Goal: Task Accomplishment & Management: Use online tool/utility

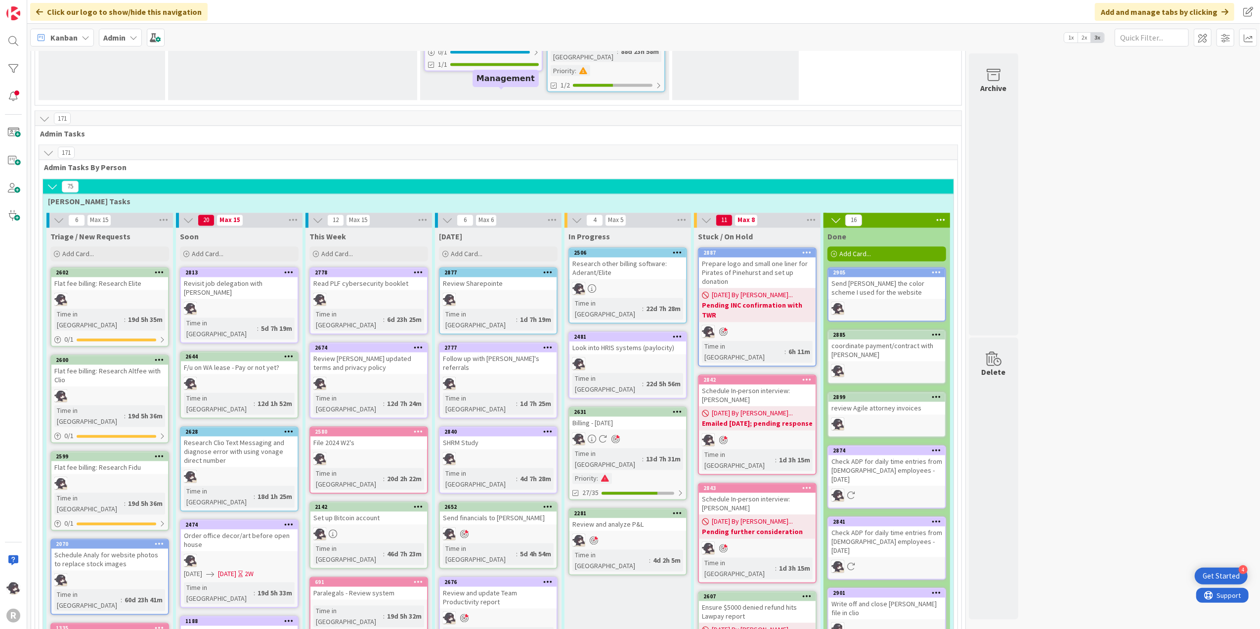
scroll to position [1713, 0]
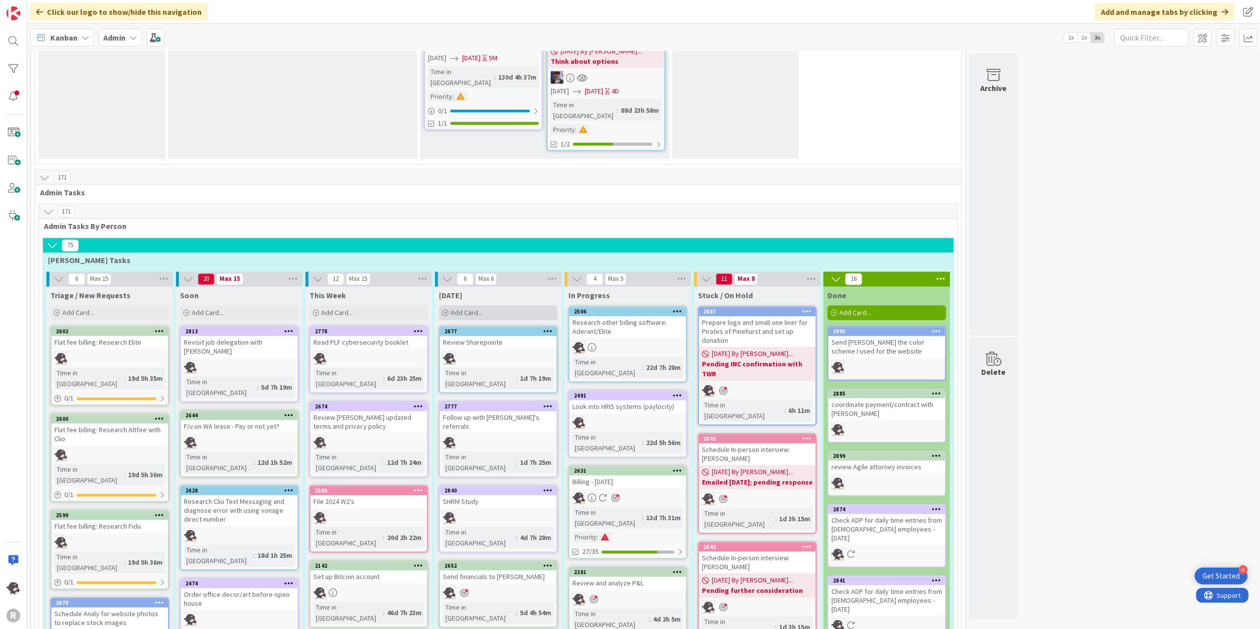
click at [520, 305] on div "Add Card..." at bounding box center [498, 312] width 119 height 15
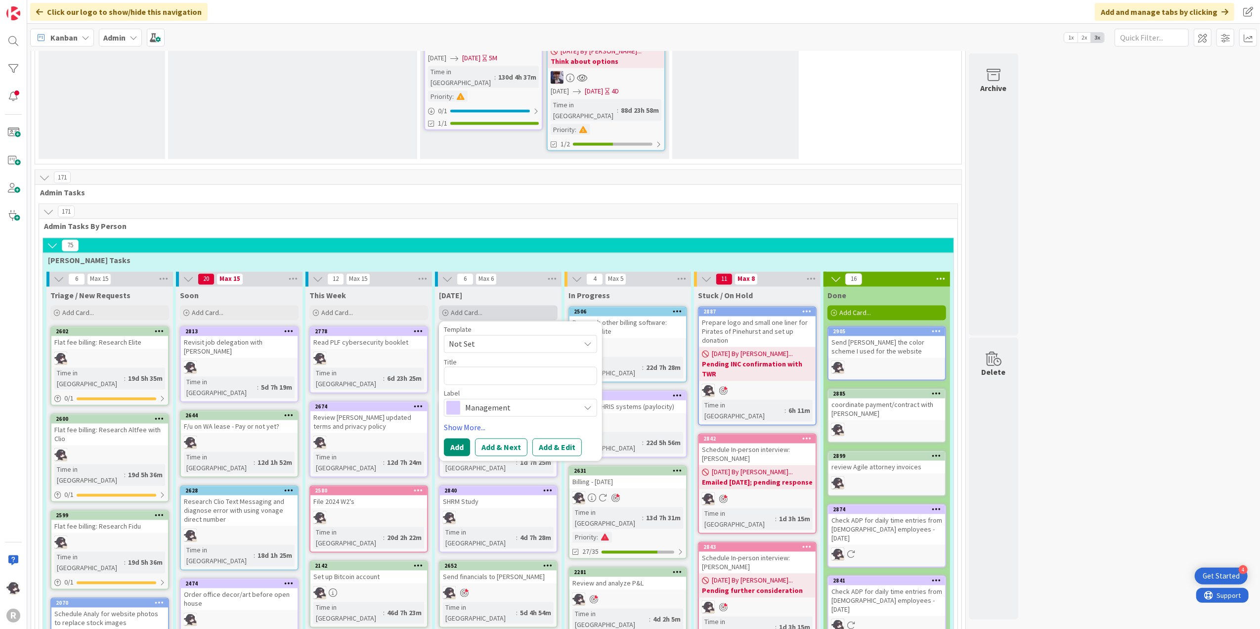
type textarea "x"
type textarea "S"
type textarea "x"
type textarea "Sc"
type textarea "x"
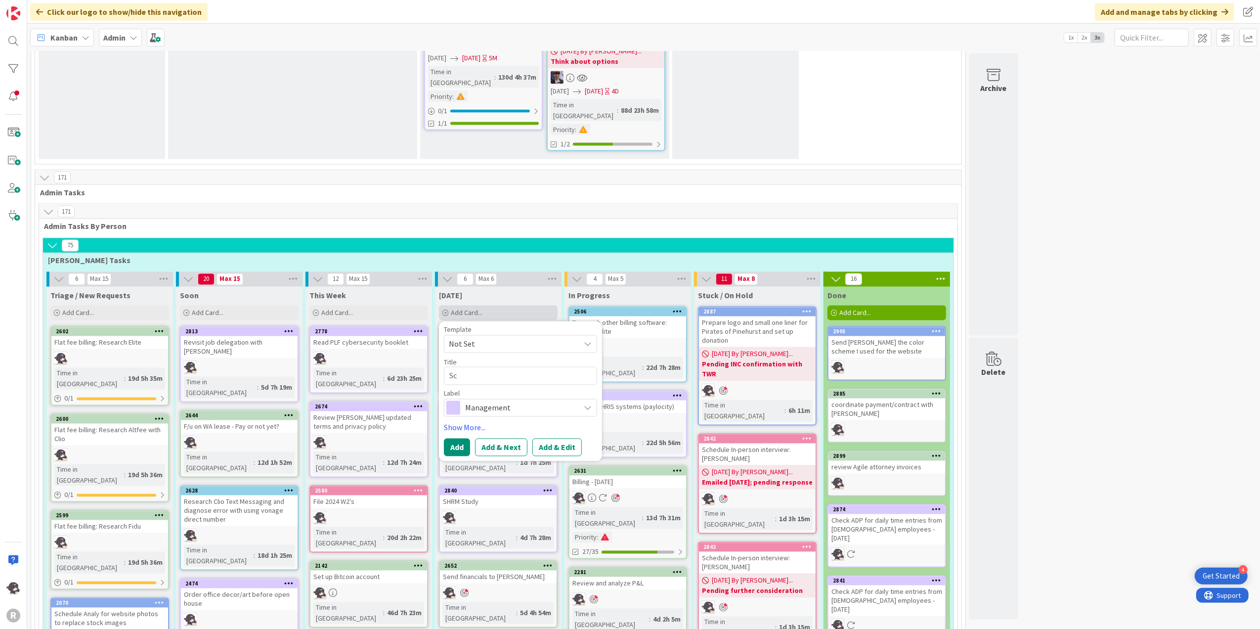
type textarea "Sch"
type textarea "x"
type textarea "Sche"
type textarea "x"
type textarea "Sched"
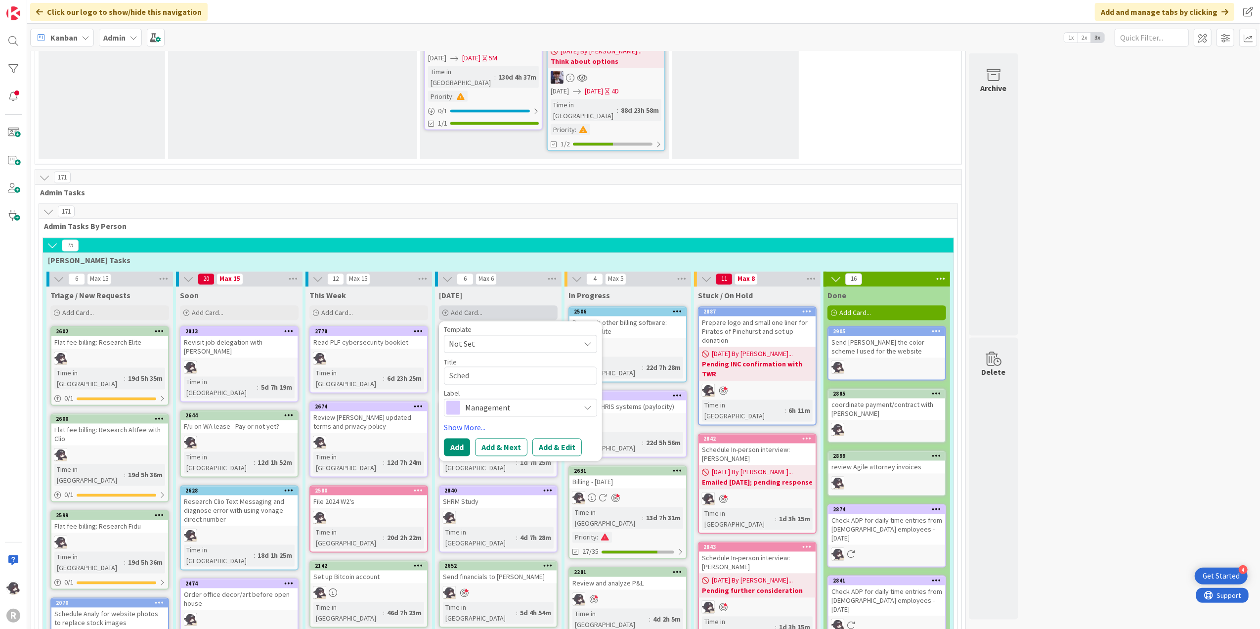
type textarea "x"
type textarea "Schedu"
type textarea "x"
type textarea "Schedul"
type textarea "x"
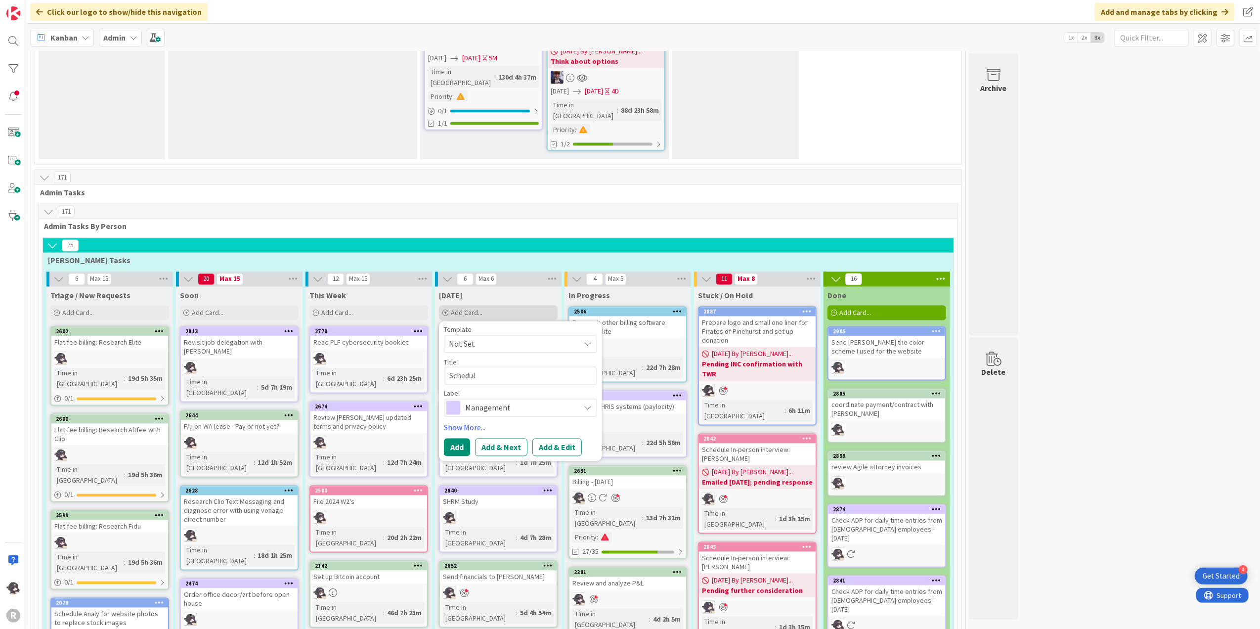
type textarea "Schedule"
type textarea "x"
type textarea "Schedule"
type textarea "x"
type textarea "Schedule L"
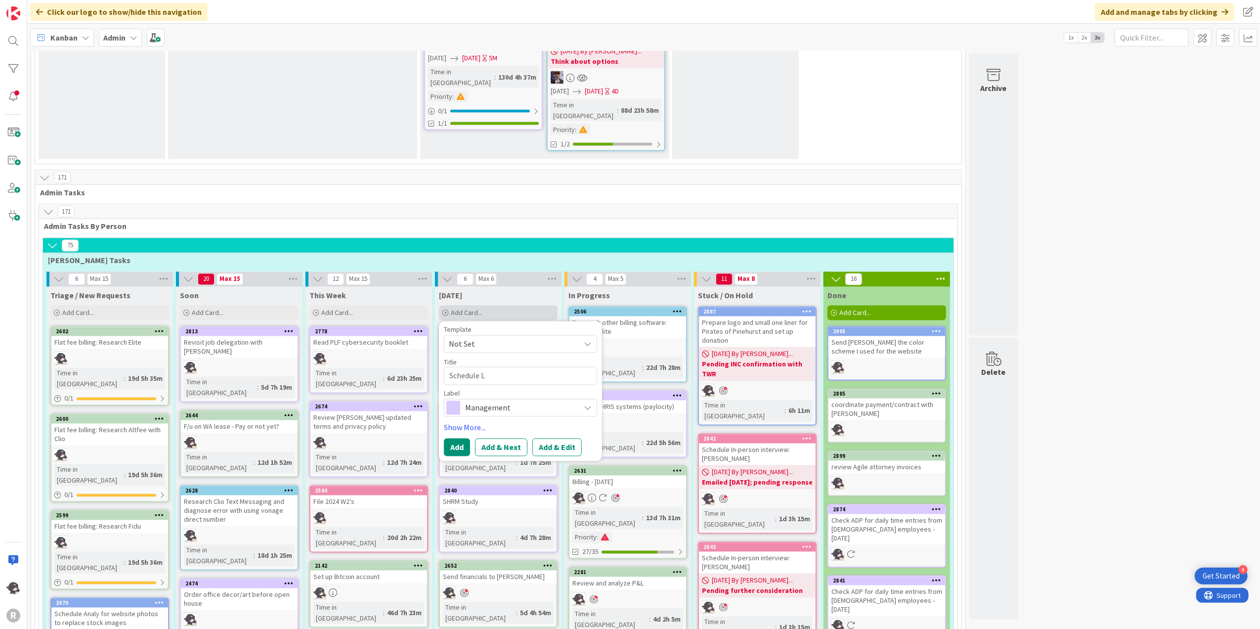
type textarea "x"
type textarea "Schedule LA"
type textarea "x"
type textarea "Schedule LA"
type textarea "x"
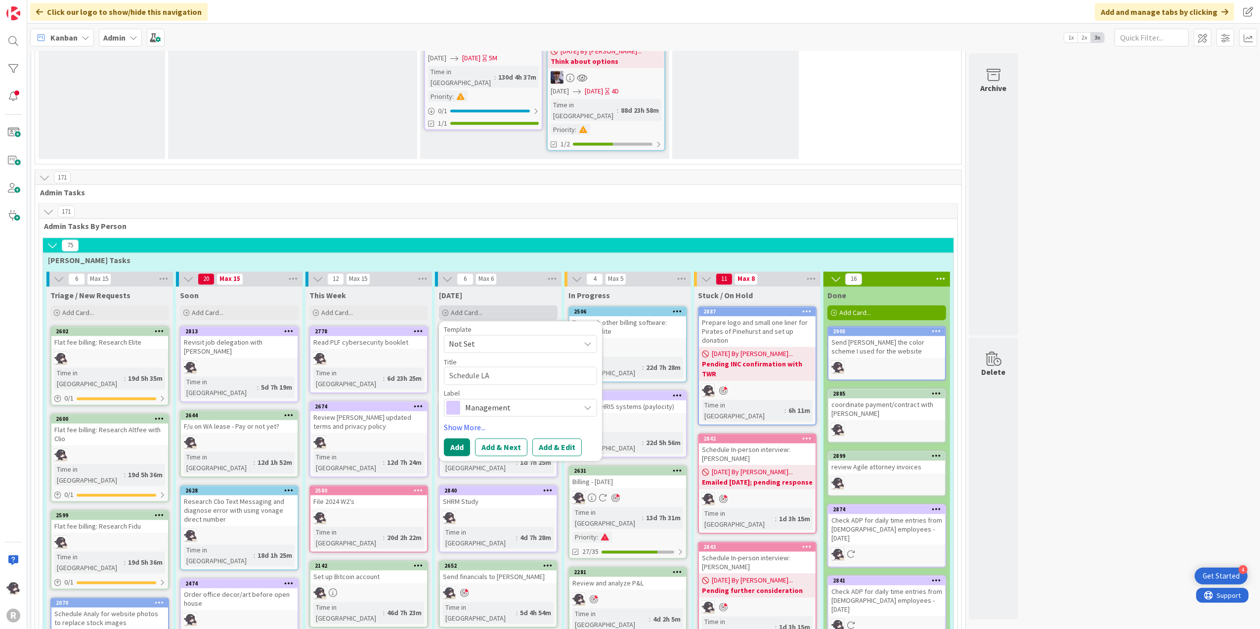
type textarea "Schedule LA I"
type textarea "x"
type textarea "Schedule LA In"
type textarea "x"
type textarea "Schedule LA Int"
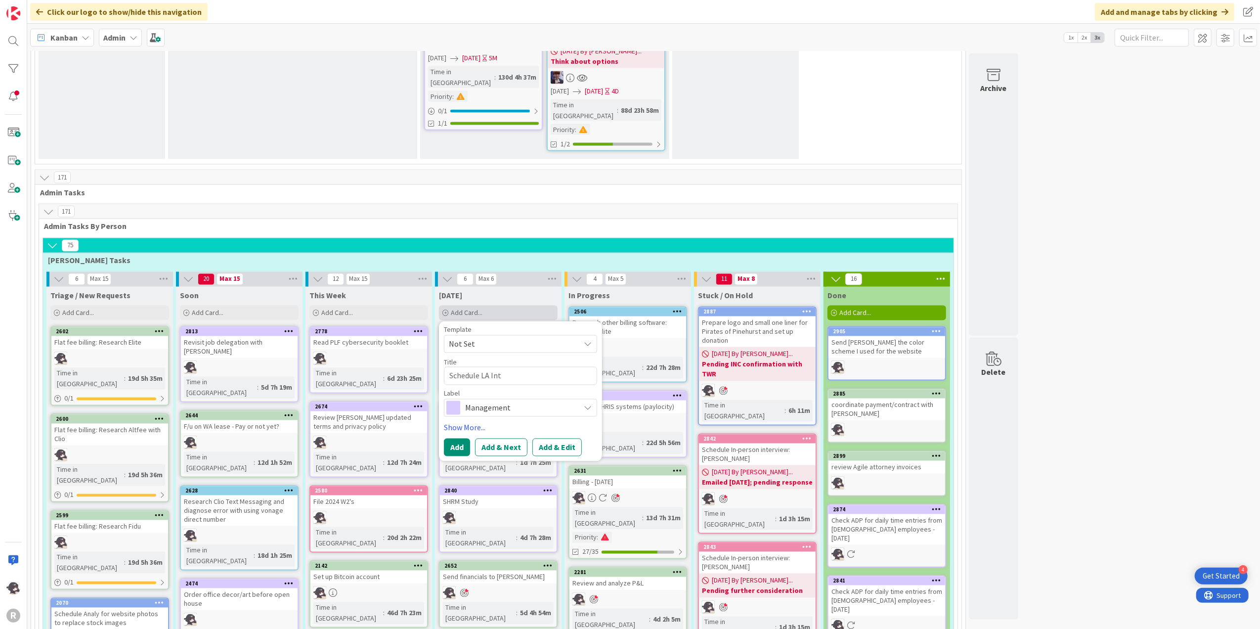
type textarea "x"
type textarea "Schedule LA Inter"
type textarea "x"
type textarea "Schedule LA Interv"
type textarea "x"
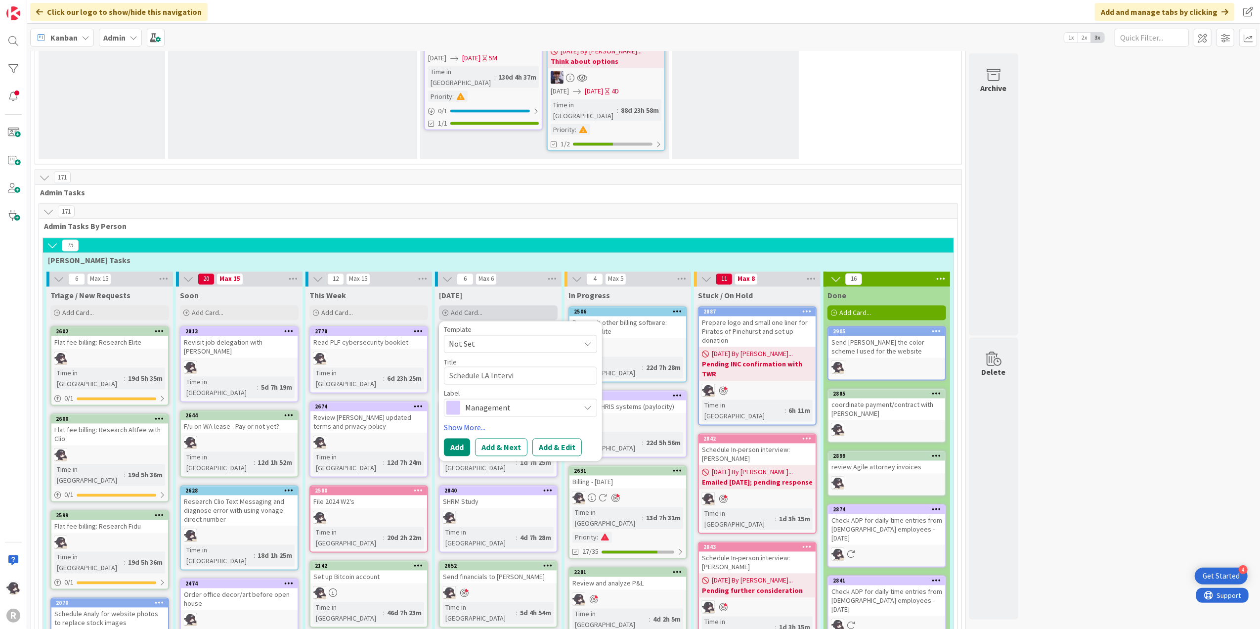
type textarea "Schedule LA Intervie"
type textarea "x"
type textarea "Schedule LA Interview"
type textarea "x"
type textarea "Schedule LA Interview:"
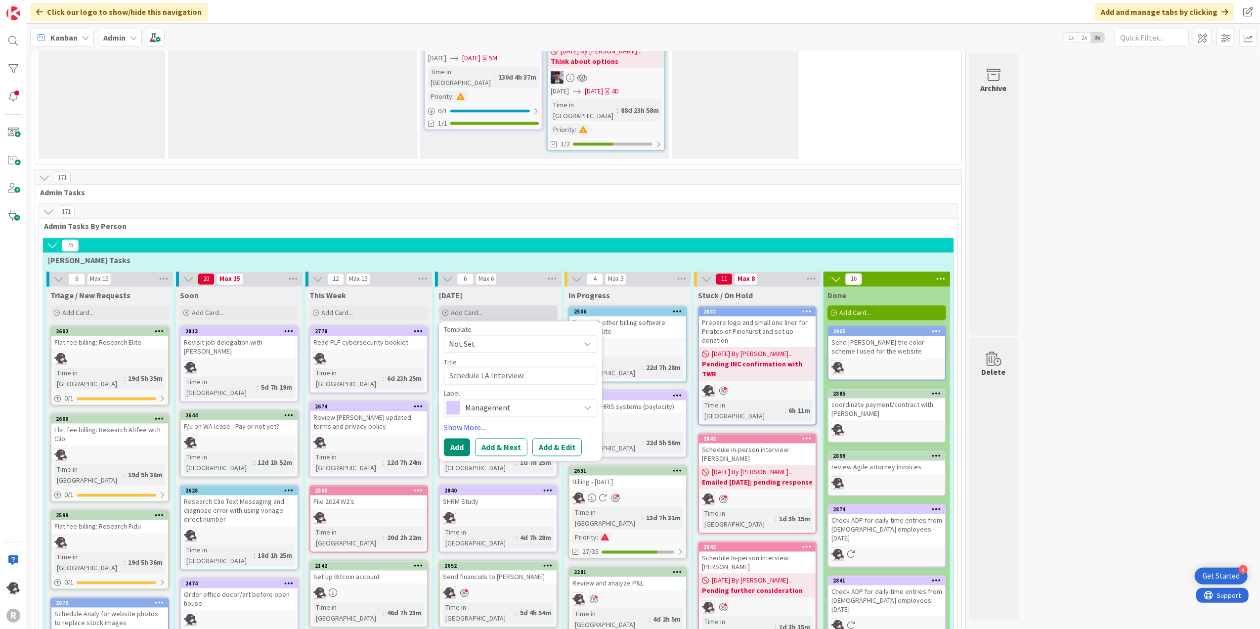
type textarea "x"
type textarea "Schedule LA Interview:"
type textarea "x"
type textarea "Schedule LA Interview: B"
type textarea "x"
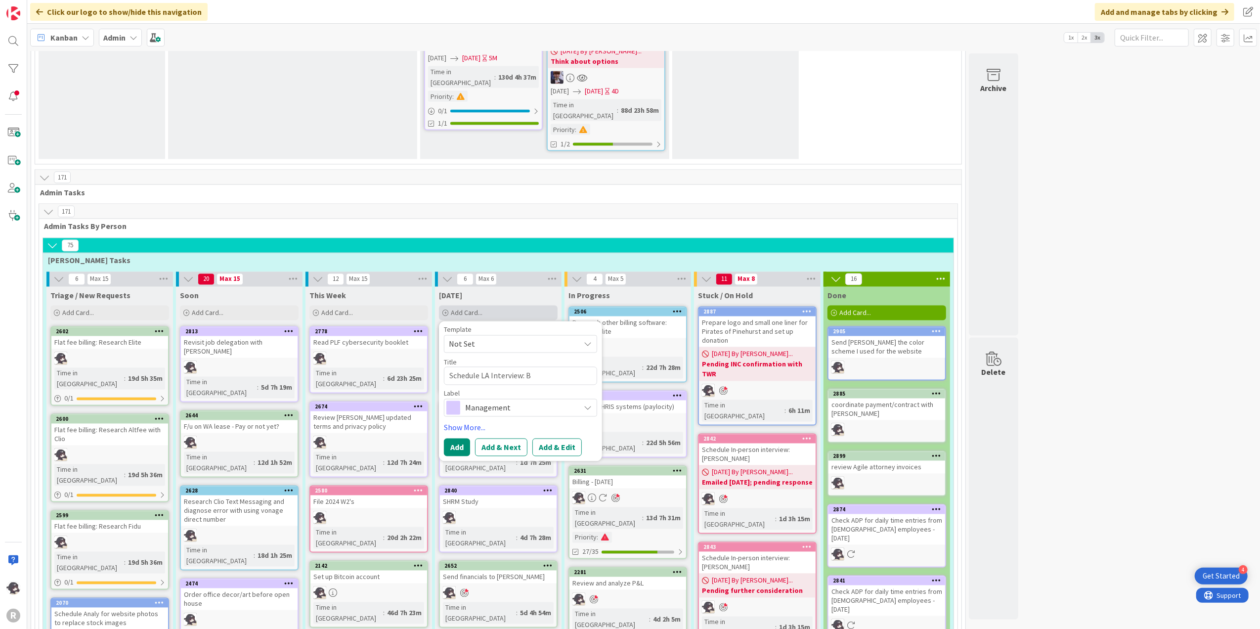
type textarea "Schedule LA Interview: Br"
type textarea "x"
type textarea "Schedule LA Interview: Bra"
type textarea "x"
type textarea "Schedule LA Interview: [PERSON_NAME]"
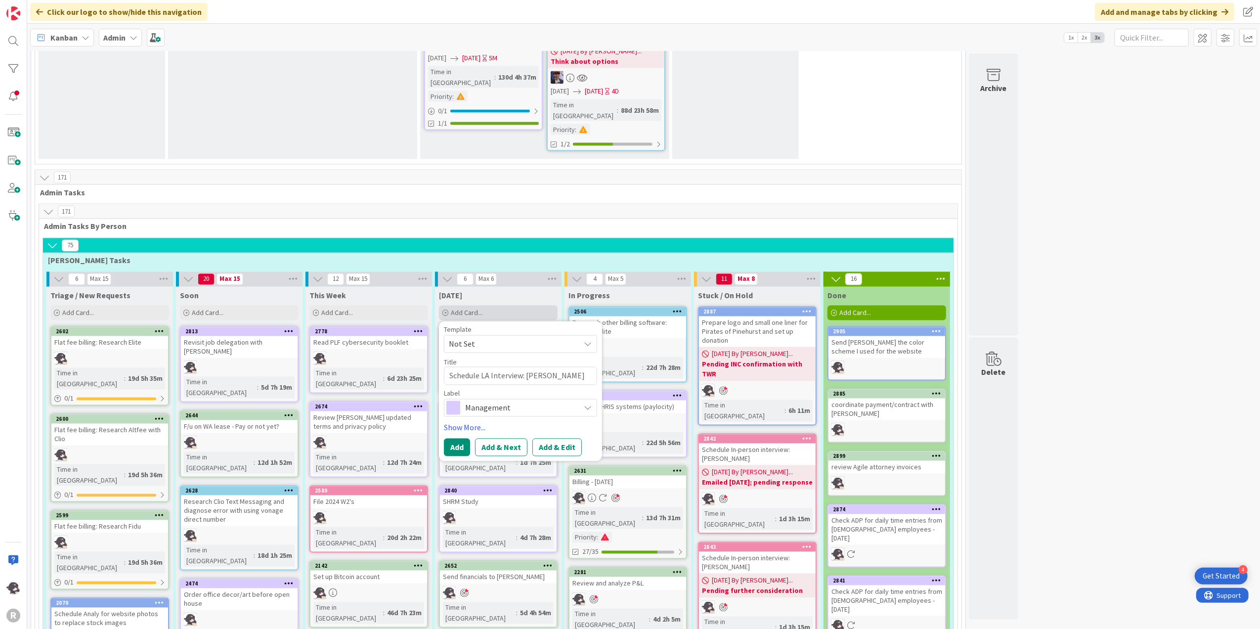
type textarea "x"
type textarea "Schedule LA Interview: [PERSON_NAME]"
type textarea "x"
type textarea "Schedule LA Interview: [PERSON_NAME]"
type textarea "x"
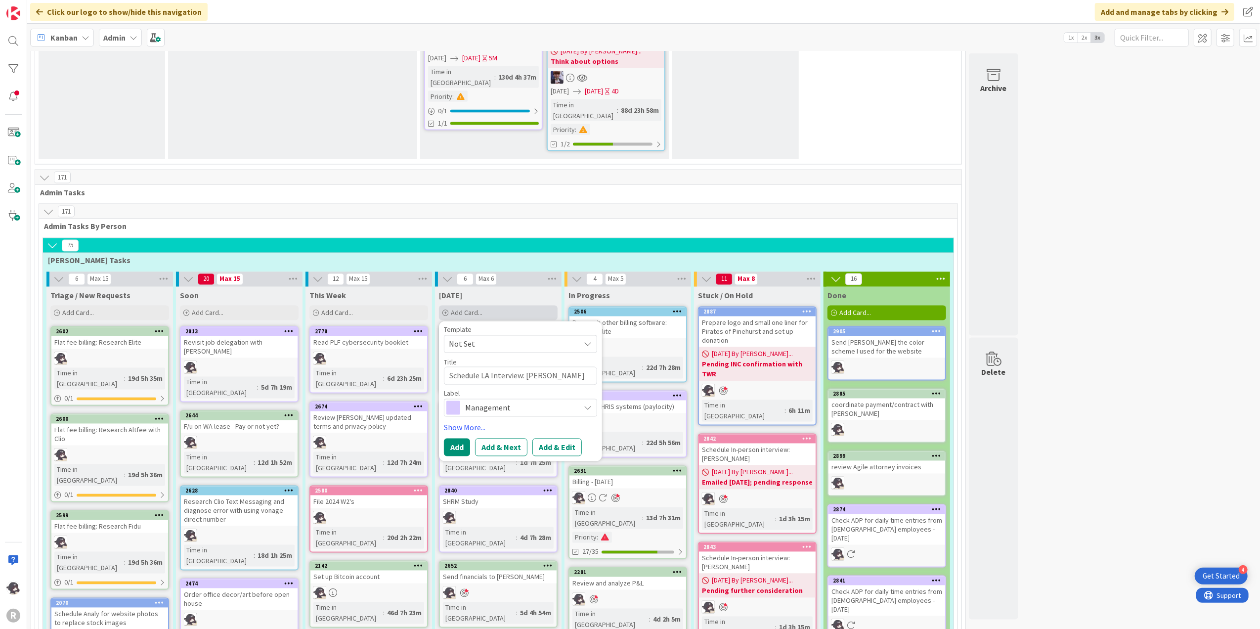
type textarea "Schedule LA Interview: [PERSON_NAME]"
type textarea "x"
type textarea "Schedule LA Interview: [PERSON_NAME]"
type textarea "x"
type textarea "Schedule LA Interview: [PERSON_NAME]"
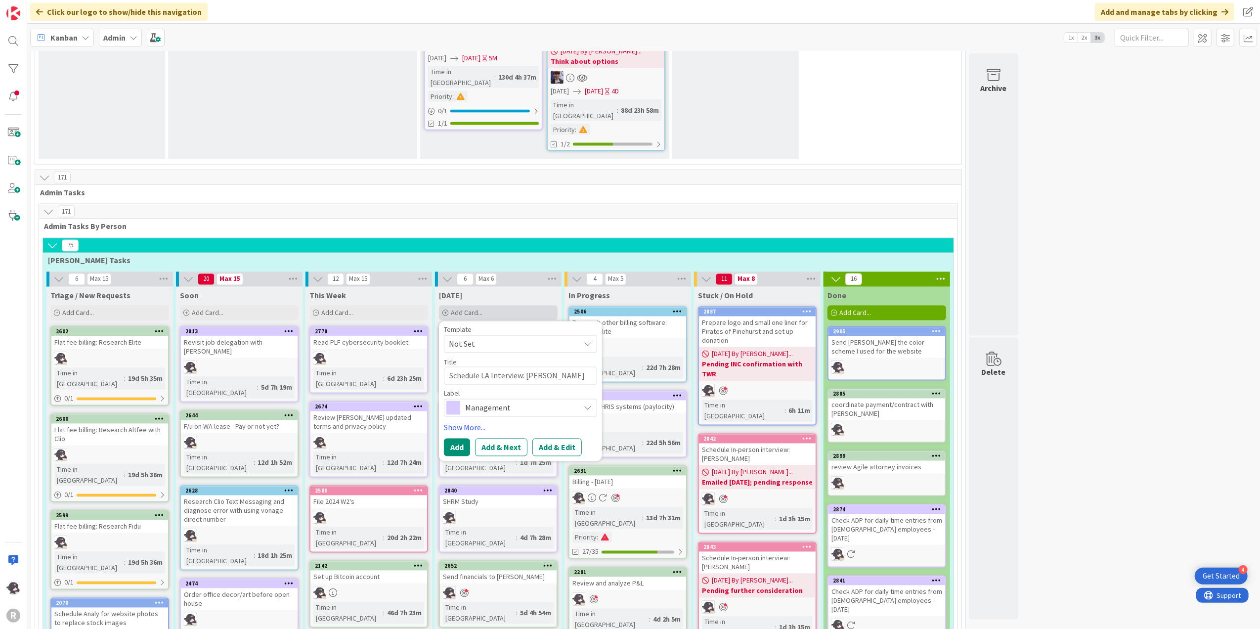
type textarea "x"
type textarea "Schedule LA Interview: [PERSON_NAME]"
type textarea "x"
type textarea "Schedule LA Interview: [PERSON_NAME]"
type textarea "x"
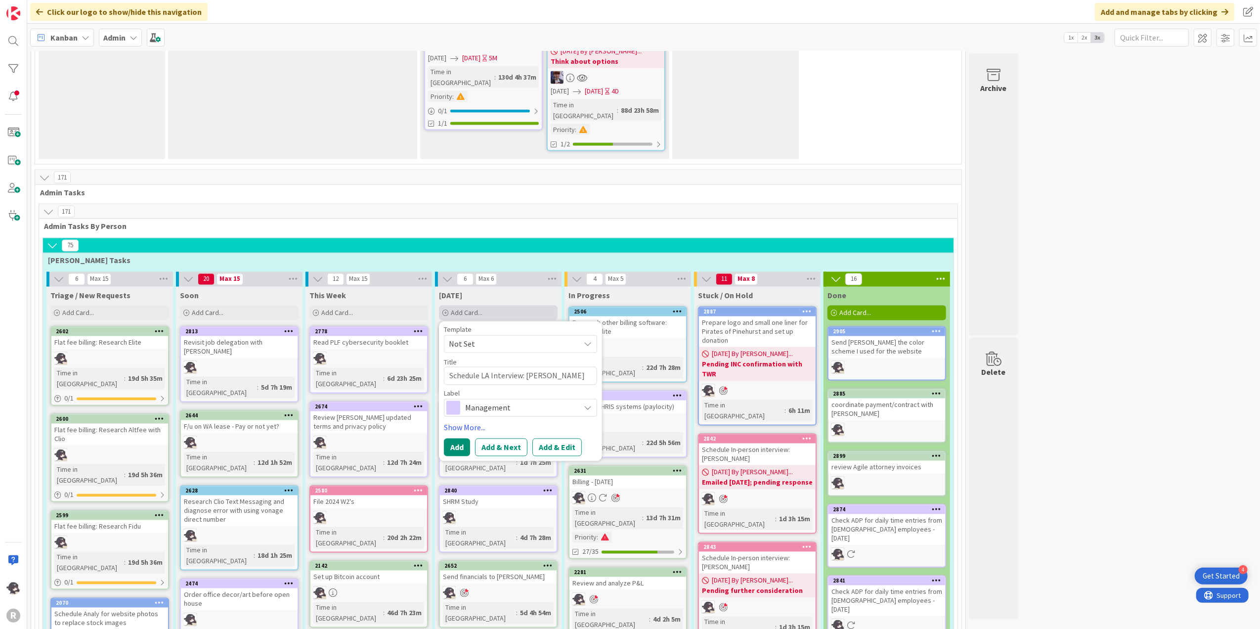
type textarea "Schedule LA Interview: [PERSON_NAME]"
type textarea "x"
type textarea "Schedule LA Interview: [PERSON_NAME]"
type textarea "x"
type textarea "Schedule LA Interview: [PERSON_NAME]"
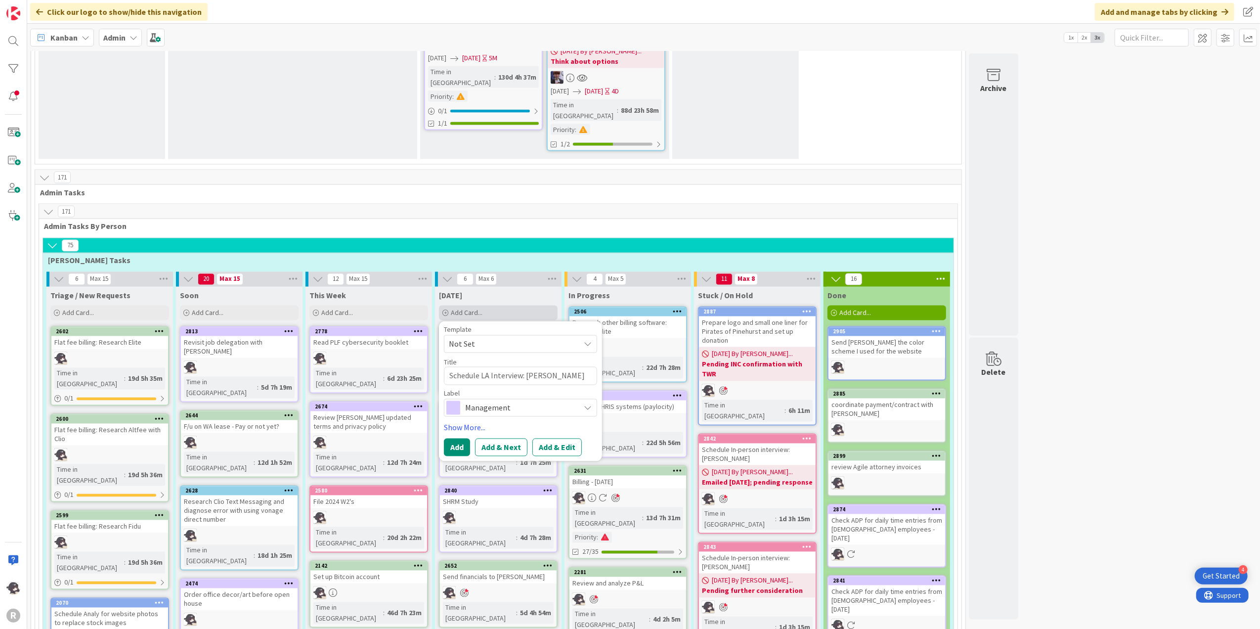
type textarea "x"
type textarea "Schedule LA Interview: [PERSON_NAME]-"
type textarea "x"
type textarea "Schedule LA Interview: [PERSON_NAME]"
type textarea "x"
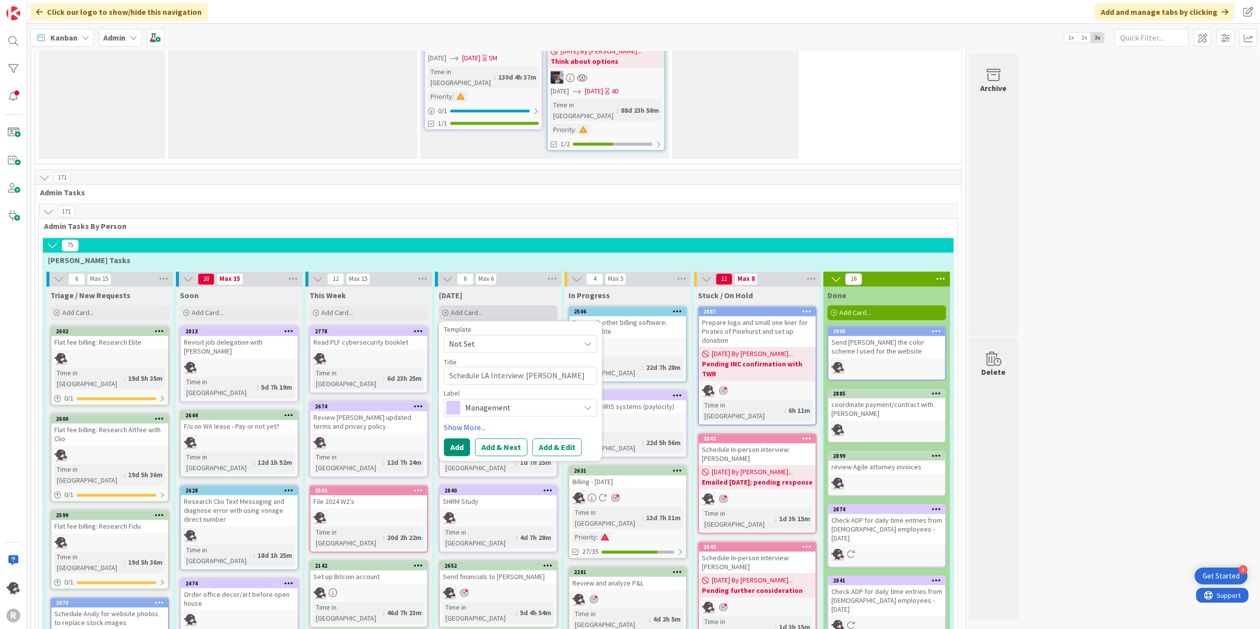
type textarea "Schedule LA Interview: [PERSON_NAME]-Do"
type textarea "x"
type textarea "Schedule LA Interview: [PERSON_NAME]-Dot"
type textarea "x"
type textarea "Schedule LA Interview: [PERSON_NAME]"
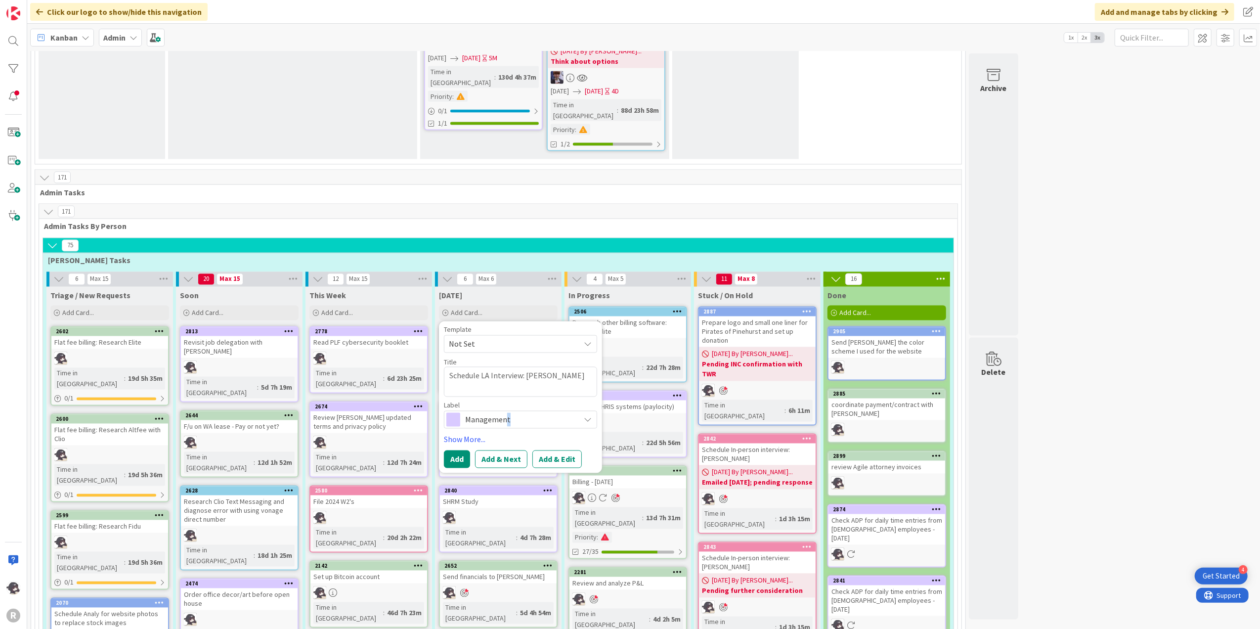
click at [508, 413] on span "Management" at bounding box center [520, 420] width 110 height 14
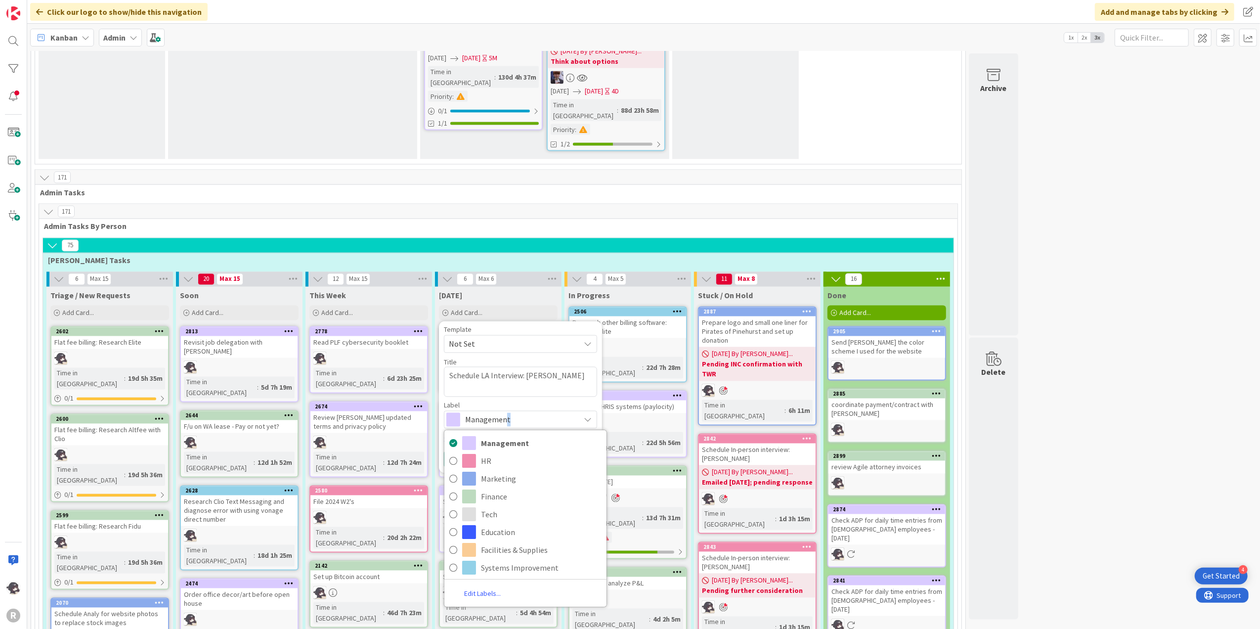
drag, startPoint x: 508, startPoint y: 246, endPoint x: 508, endPoint y: 251, distance: 5.4
click at [508, 413] on span "Management" at bounding box center [520, 420] width 110 height 14
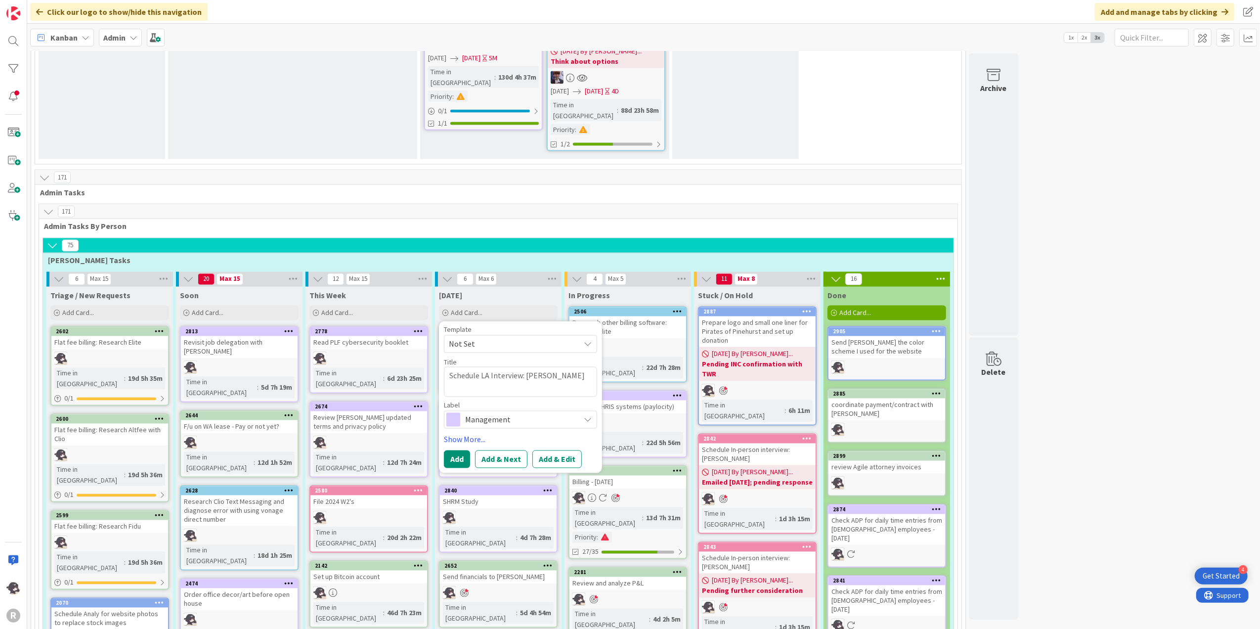
click at [518, 413] on span "Management" at bounding box center [520, 420] width 110 height 14
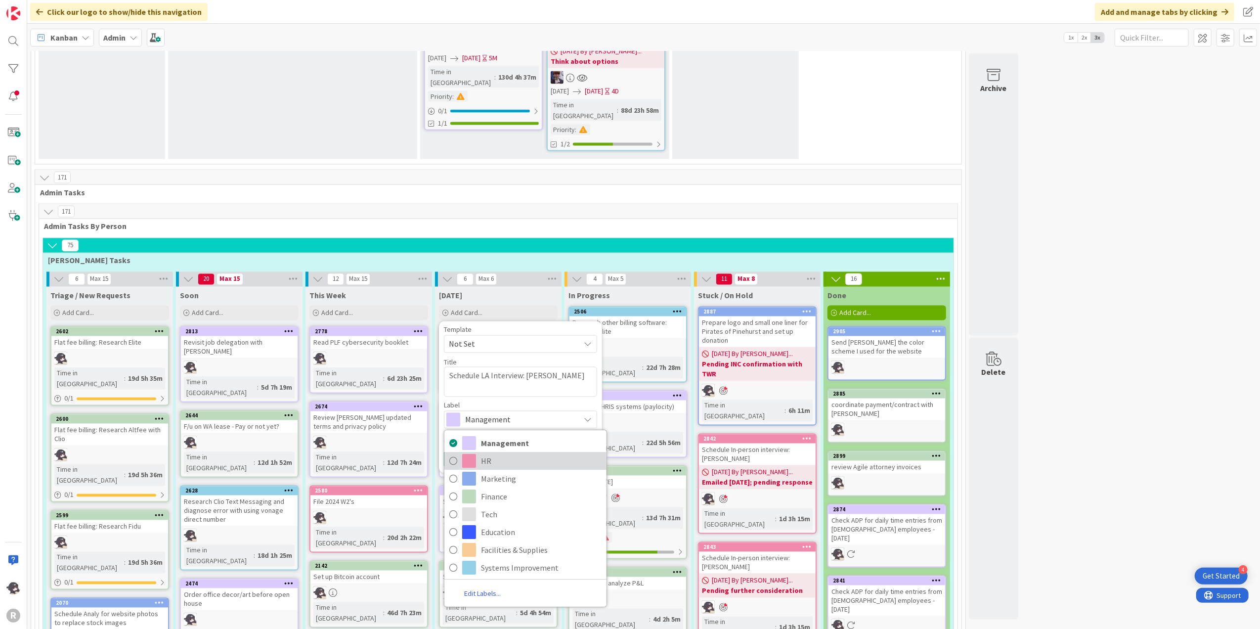
click at [504, 453] on span "HR" at bounding box center [541, 460] width 121 height 15
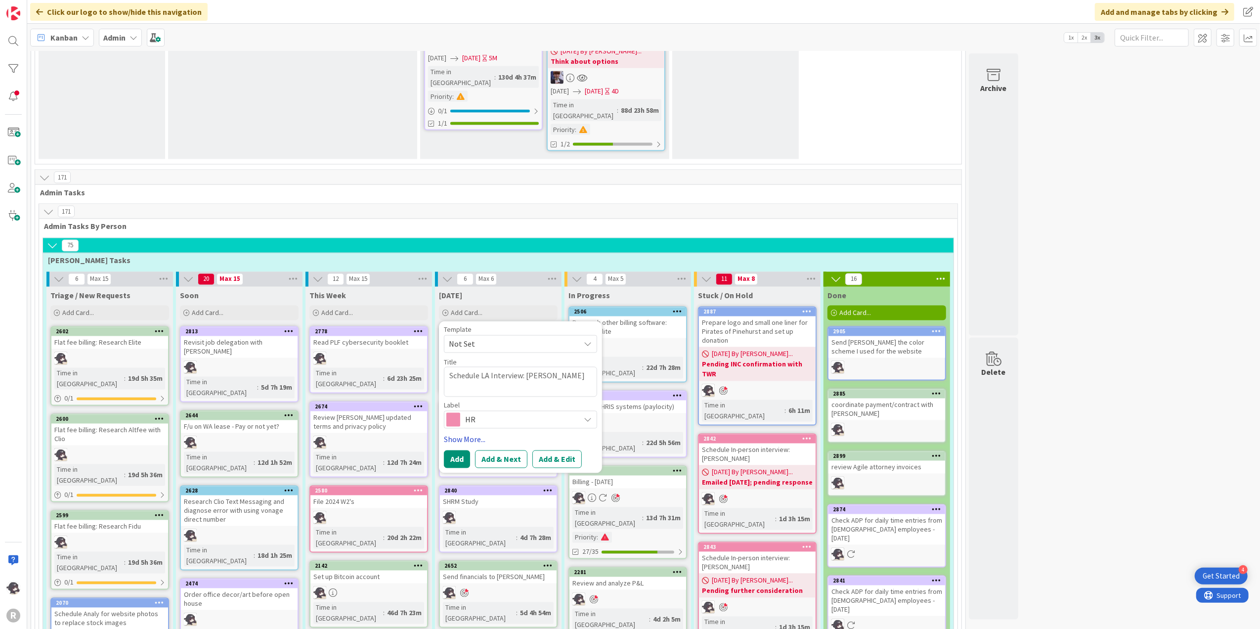
click at [455, 433] on link "Show More..." at bounding box center [520, 439] width 153 height 12
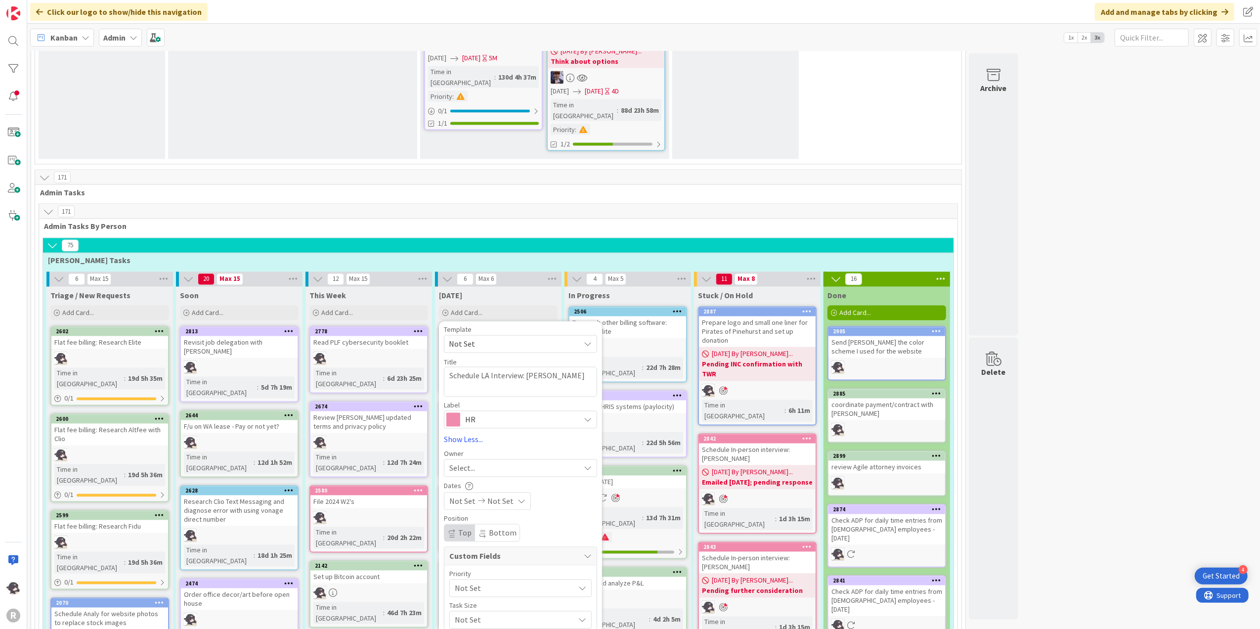
click at [474, 462] on span "Select..." at bounding box center [462, 468] width 26 height 12
click at [479, 523] on link "[PERSON_NAME]" at bounding box center [525, 532] width 162 height 19
type textarea "x"
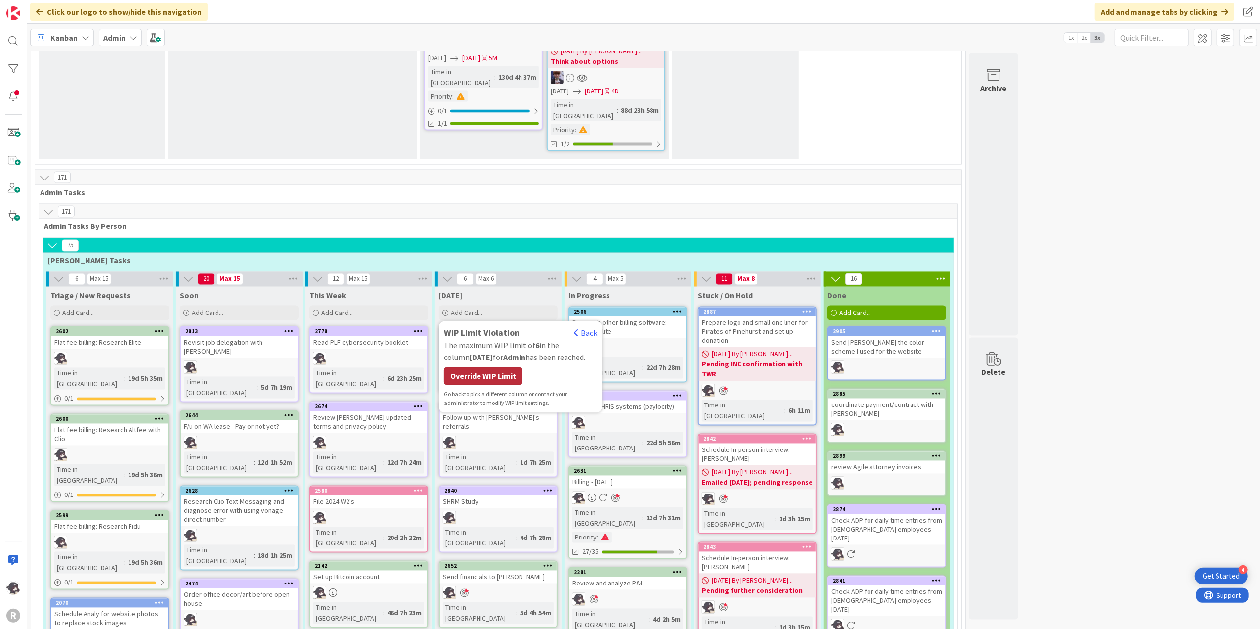
click at [504, 367] on div "Override WIP Limit" at bounding box center [483, 376] width 79 height 18
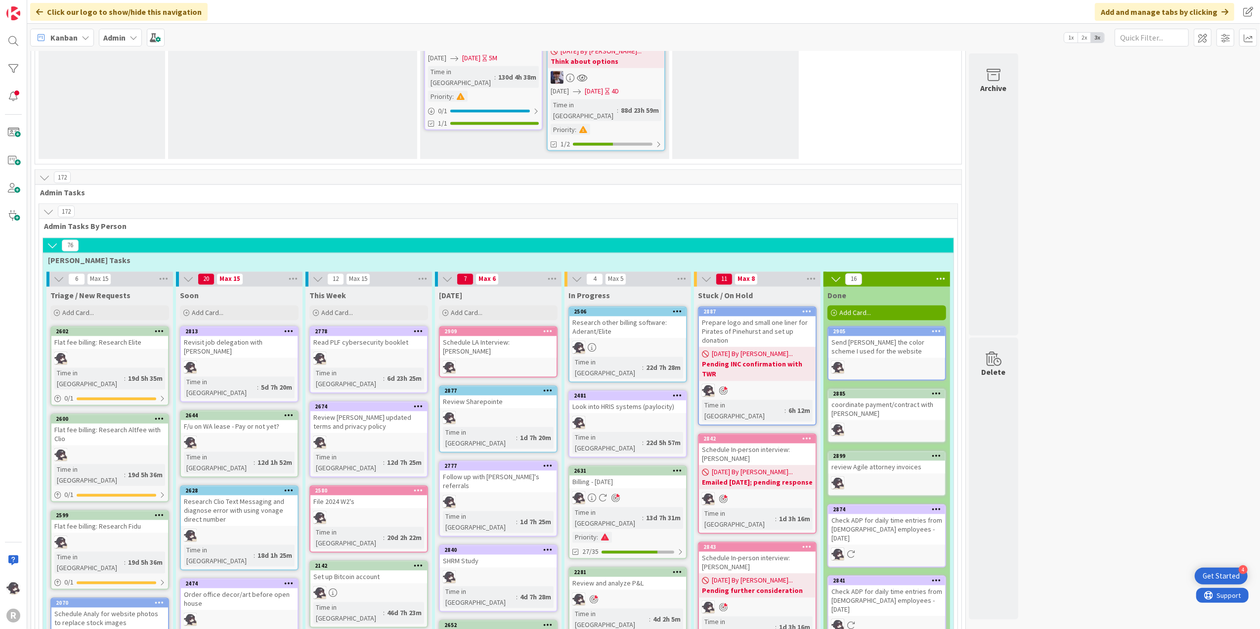
click at [548, 328] on icon at bounding box center [547, 331] width 9 height 7
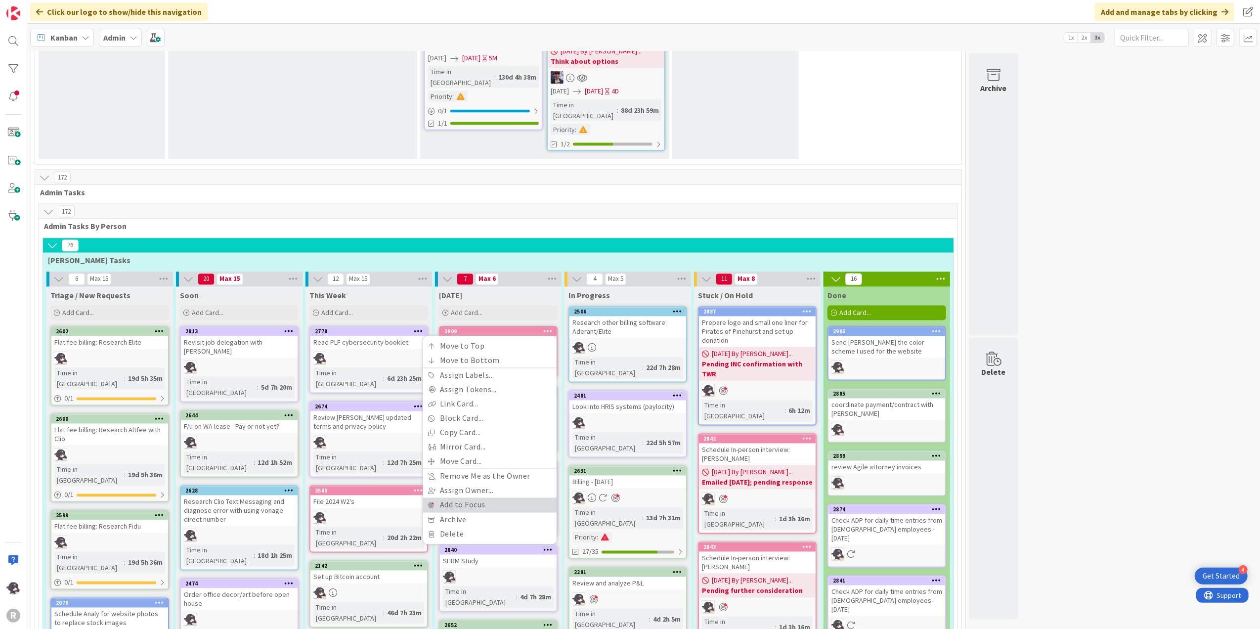
click at [461, 498] on link "Add to Focus" at bounding box center [489, 505] width 133 height 14
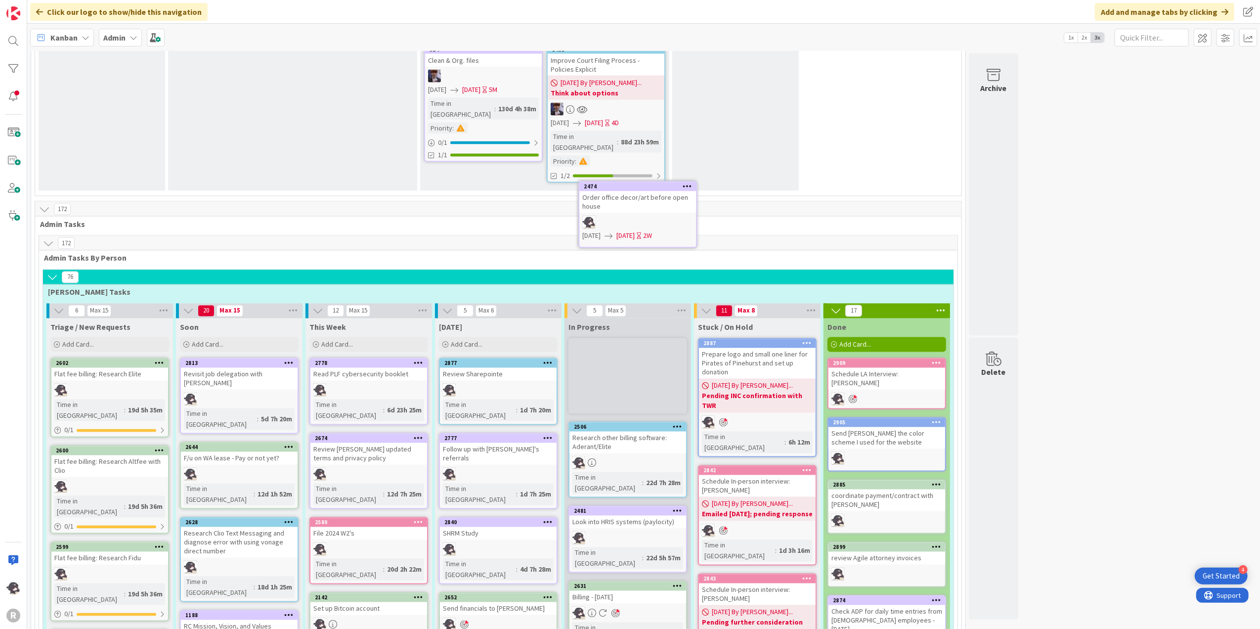
scroll to position [1679, 0]
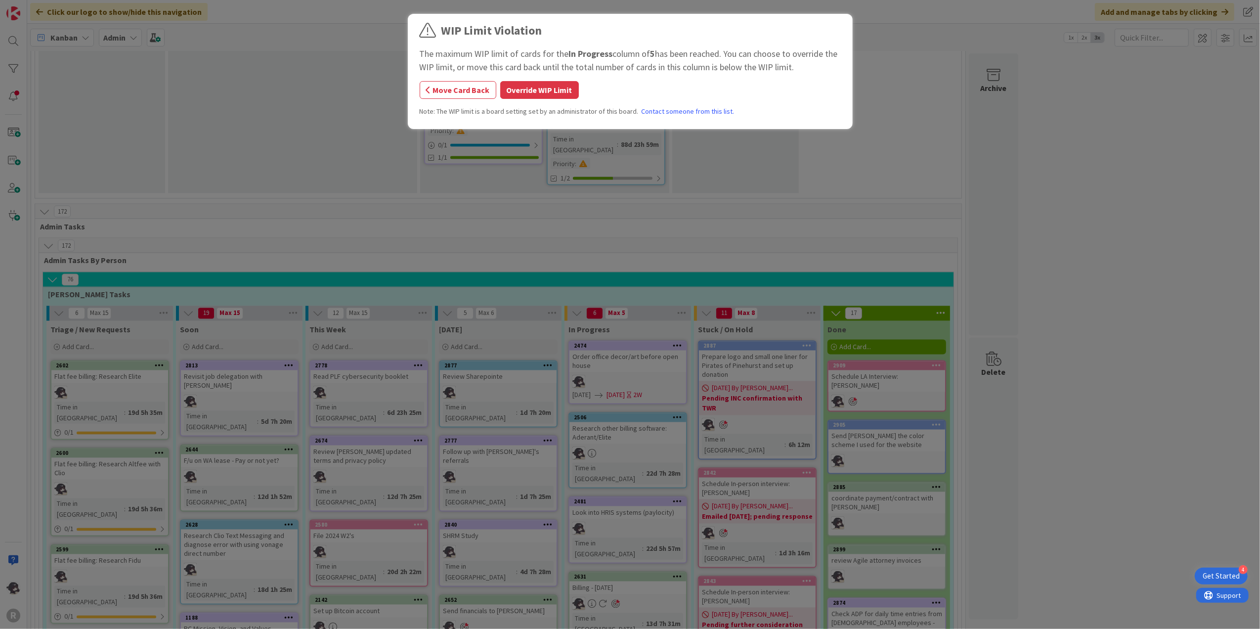
click at [548, 84] on button "Override WIP Limit" at bounding box center [539, 90] width 79 height 18
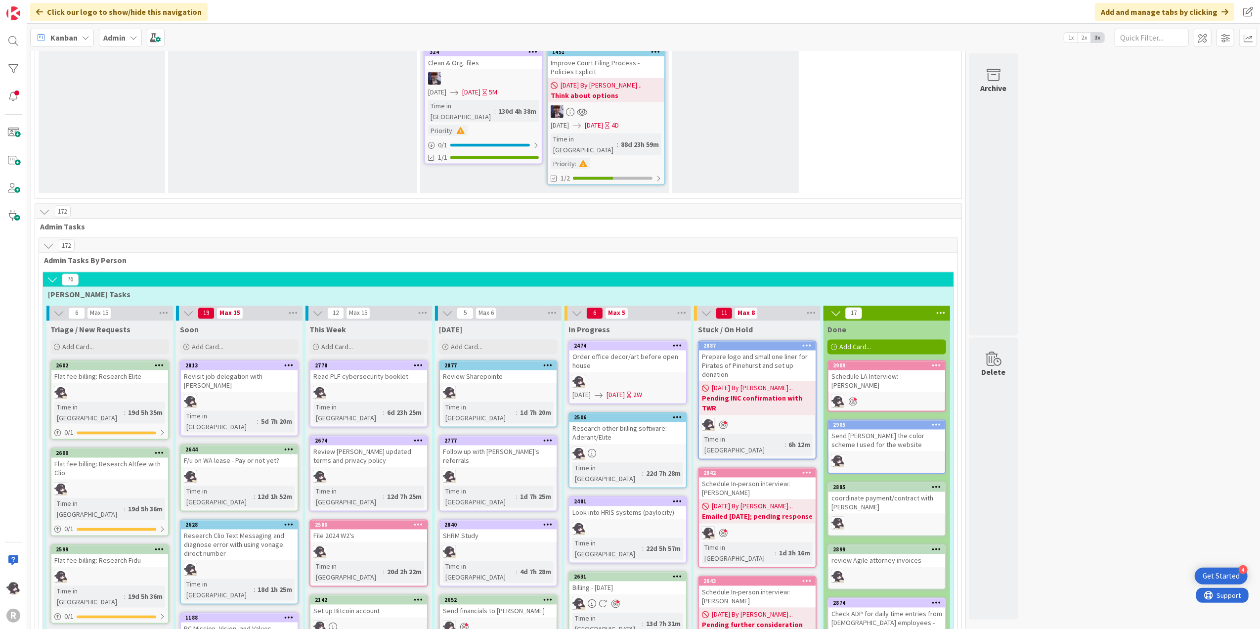
click at [680, 342] on icon at bounding box center [676, 345] width 9 height 7
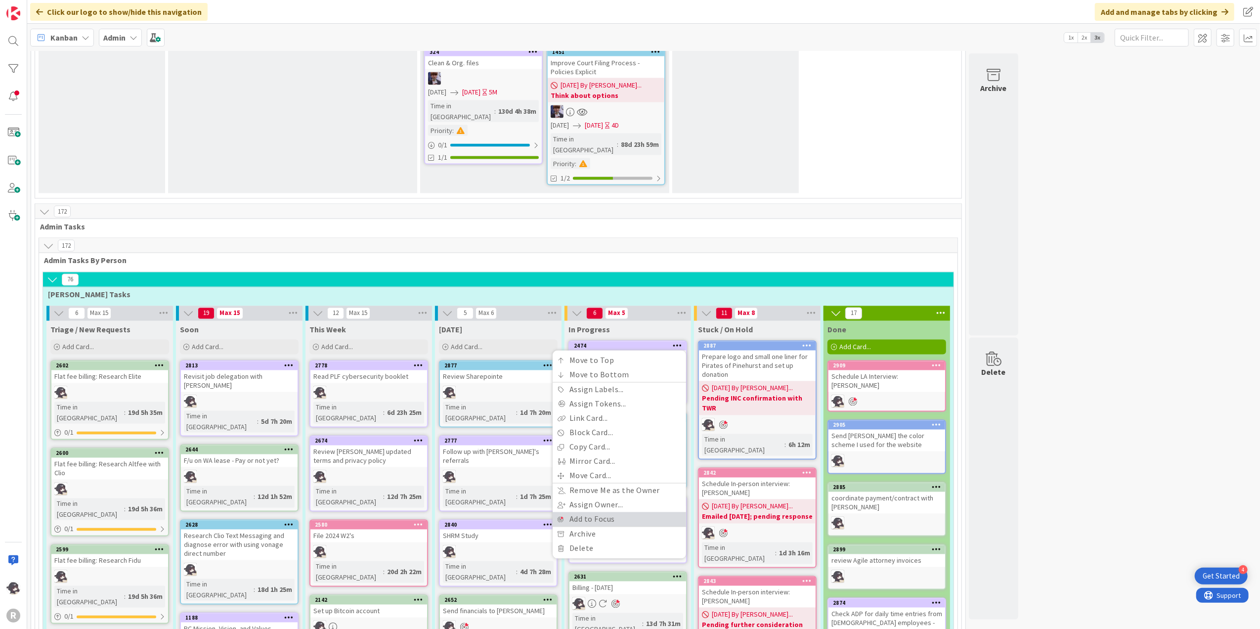
click at [588, 512] on link "Add to Focus" at bounding box center [618, 519] width 133 height 14
